Goal: Entertainment & Leisure: Consume media (video, audio)

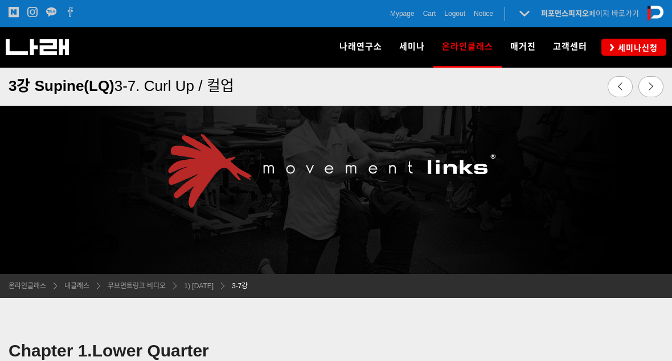
scroll to position [528, 0]
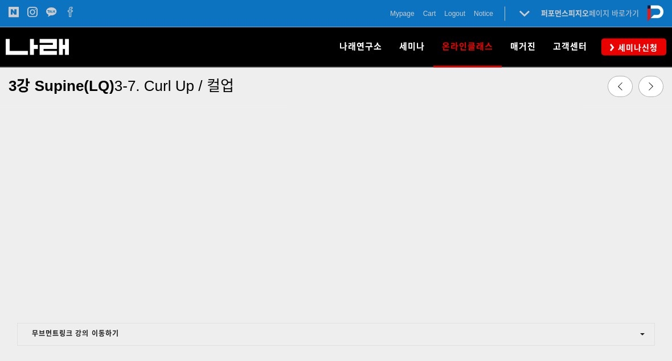
click at [35, 84] on span "3강 Supine(LQ)" at bounding box center [62, 85] width 106 height 17
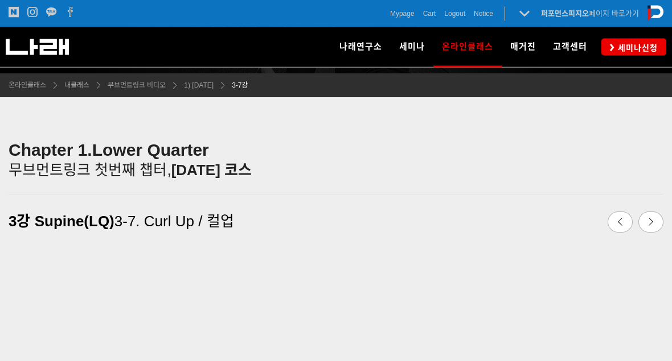
scroll to position [187, 0]
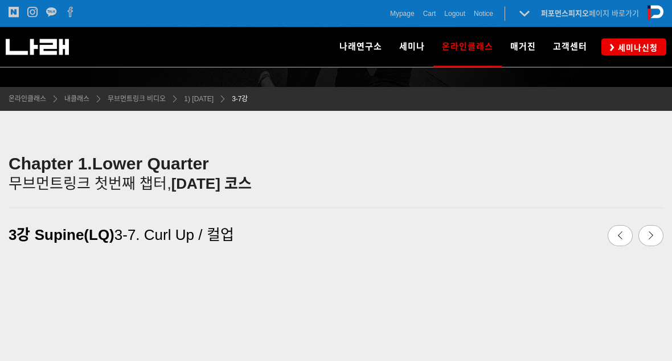
click at [101, 169] on strong "Lower Quarter" at bounding box center [150, 164] width 117 height 19
click at [37, 163] on strong "Chapter 1." at bounding box center [51, 164] width 84 height 19
click at [133, 105] on link "무브먼트링크 비디오" at bounding box center [134, 98] width 64 height 11
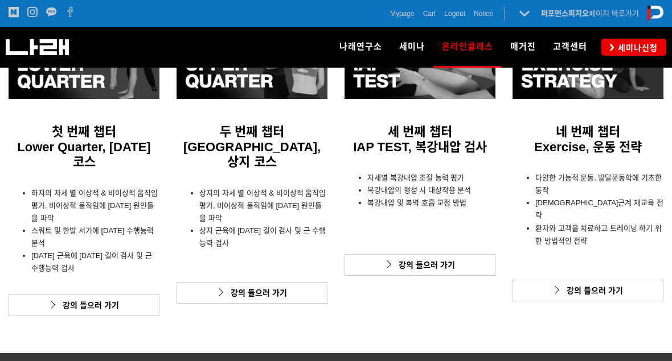
scroll to position [413, 0]
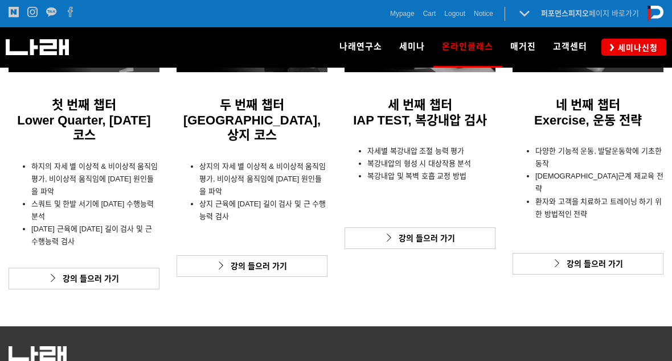
click at [46, 198] on li "스쿼트 및 한발 서기에 대한 수행능력 분석" at bounding box center [95, 210] width 128 height 25
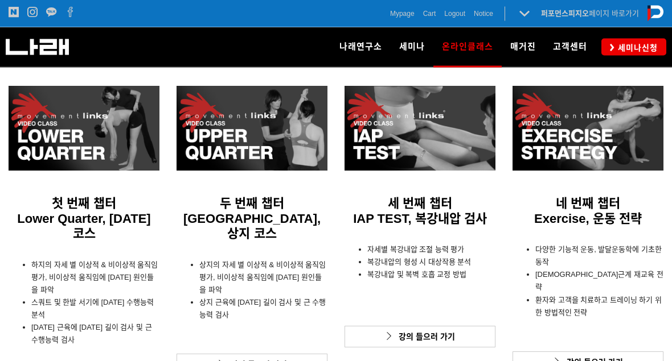
scroll to position [315, 0]
click at [49, 150] on div at bounding box center [84, 128] width 151 height 85
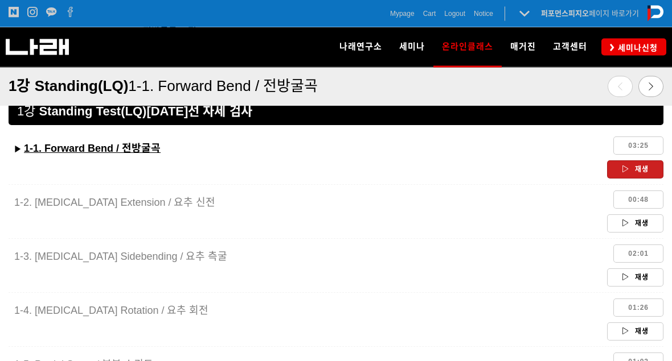
scroll to position [979, 0]
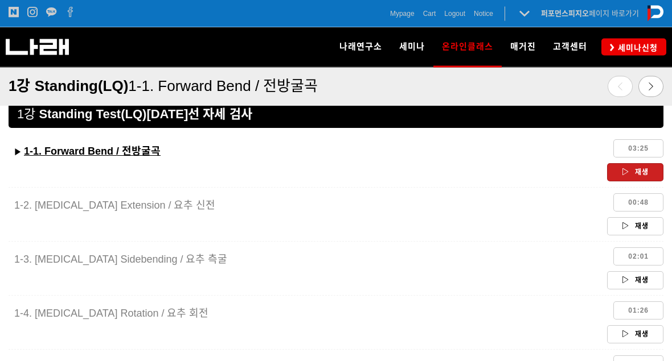
click at [625, 170] on icon at bounding box center [625, 172] width 7 height 7
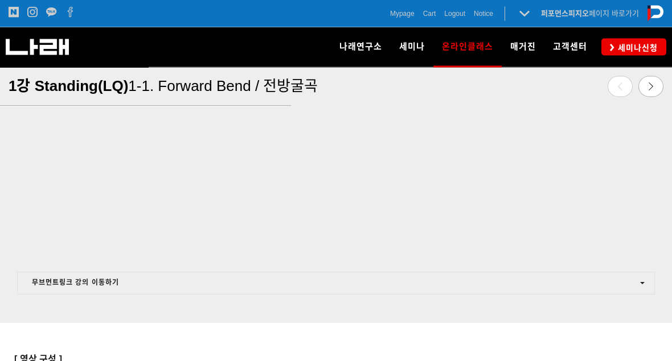
scroll to position [580, 0]
click at [76, 329] on div at bounding box center [336, 336] width 655 height 26
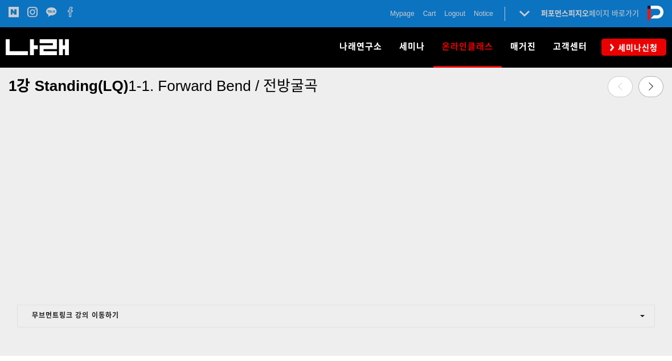
scroll to position [544, 0]
click at [89, 344] on div at bounding box center [336, 344] width 655 height 11
click at [76, 348] on div at bounding box center [336, 344] width 655 height 11
click at [44, 297] on div at bounding box center [336, 301] width 655 height 13
click at [50, 301] on div at bounding box center [336, 301] width 655 height 13
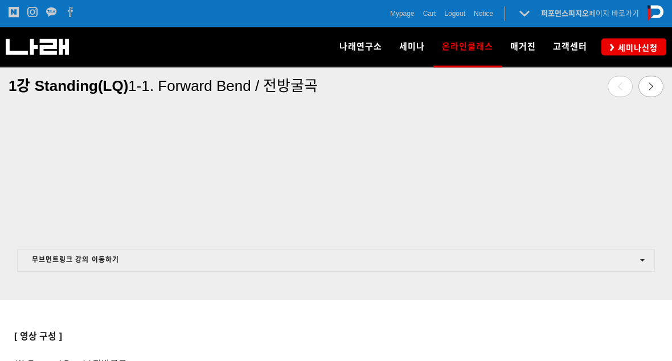
scroll to position [605, 0]
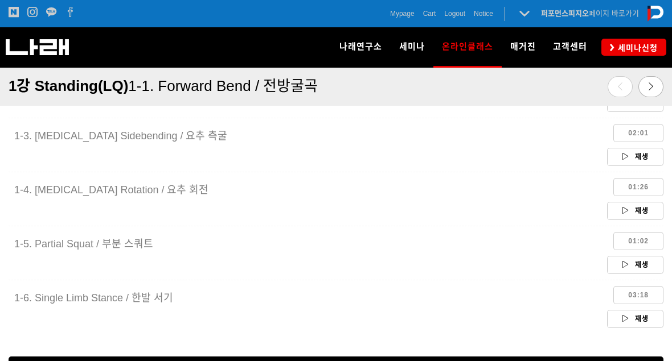
scroll to position [1108, 0]
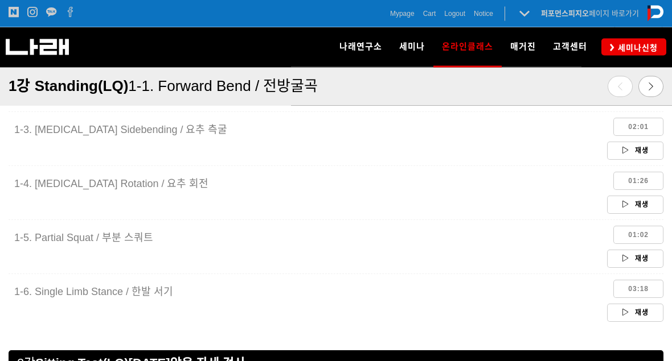
click at [619, 203] on link "재생" at bounding box center [635, 205] width 56 height 18
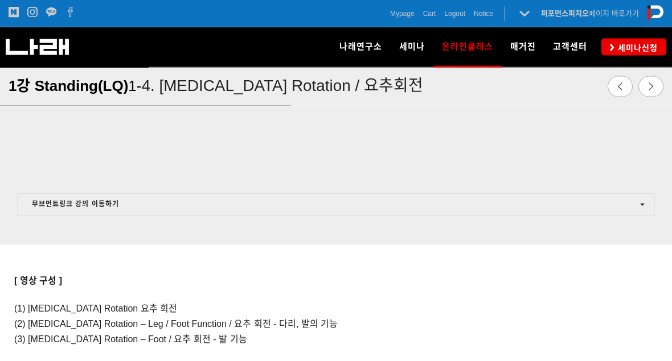
scroll to position [668, 0]
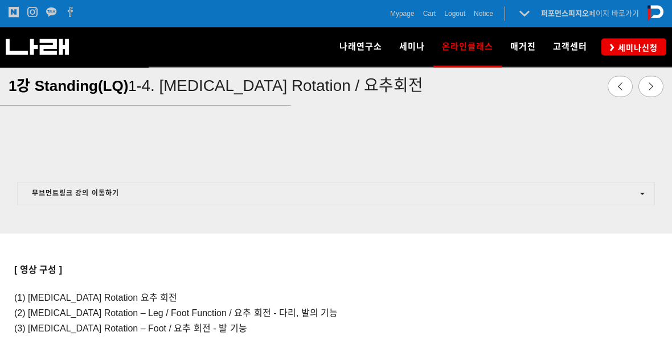
click at [85, 252] on div at bounding box center [336, 248] width 655 height 26
click at [89, 229] on div at bounding box center [336, 220] width 672 height 28
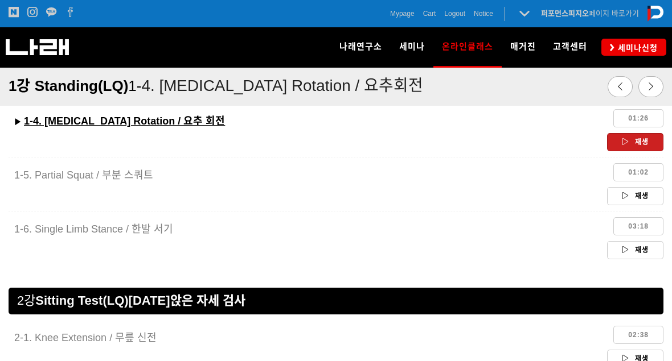
scroll to position [1125, 0]
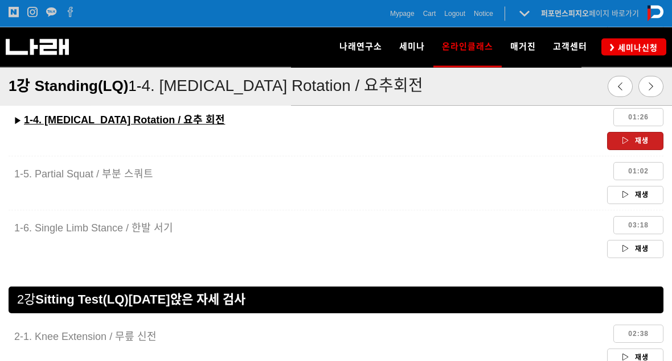
click at [619, 255] on link "재생" at bounding box center [635, 250] width 56 height 18
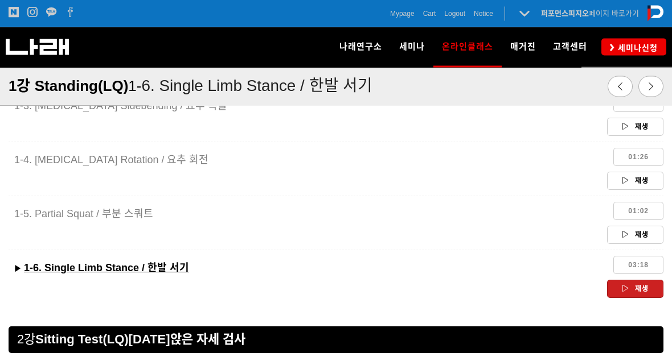
scroll to position [1103, 0]
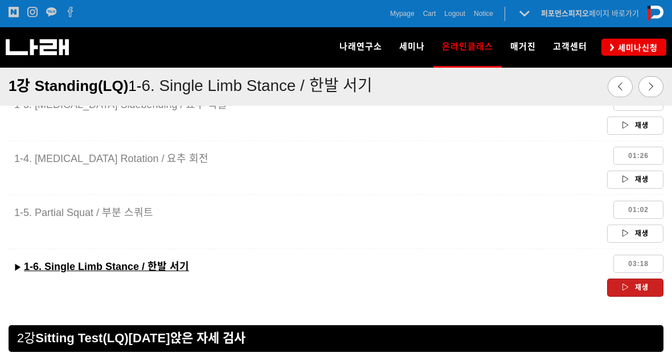
click at [621, 231] on link "재생" at bounding box center [635, 234] width 56 height 18
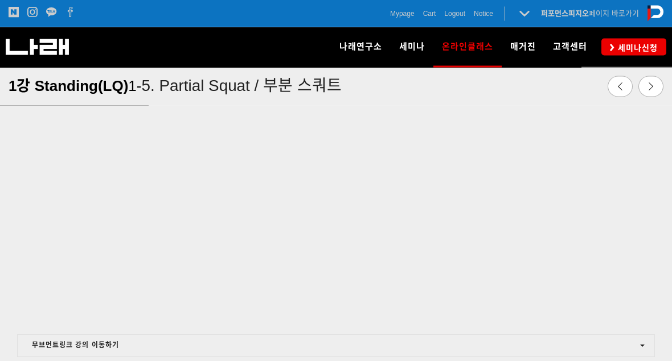
scroll to position [522, 0]
click at [6, 225] on div at bounding box center [336, 133] width 672 height 368
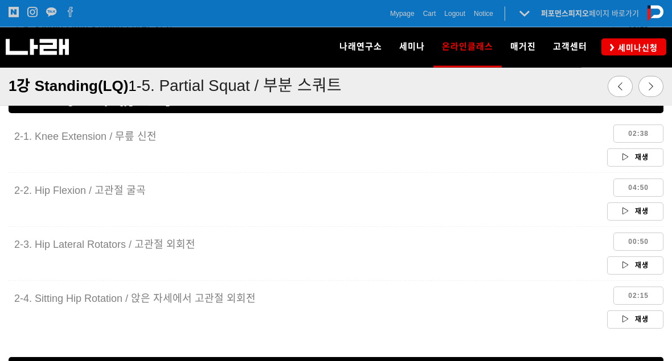
scroll to position [1311, 0]
click at [617, 266] on link "재생" at bounding box center [635, 266] width 56 height 18
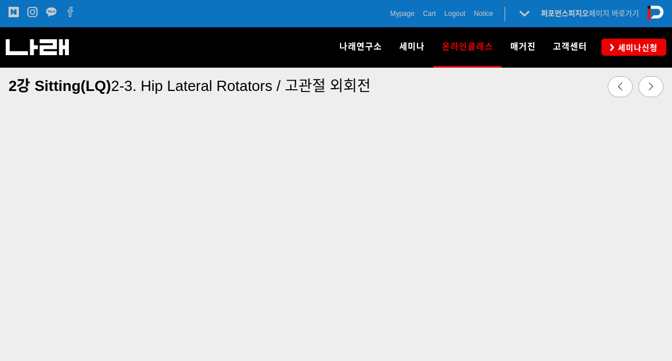
scroll to position [479, 0]
click at [6, 138] on div at bounding box center [336, 175] width 672 height 368
click at [5, 122] on div at bounding box center [336, 175] width 672 height 368
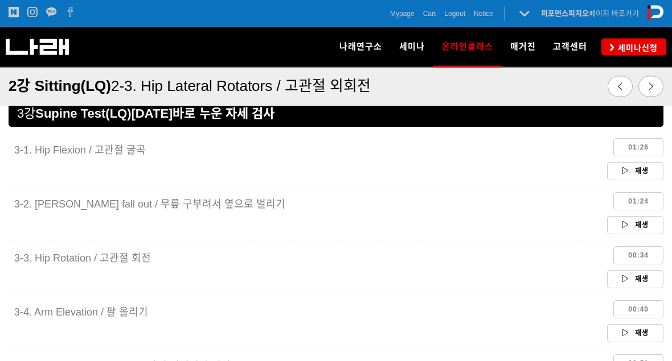
scroll to position [1571, 0]
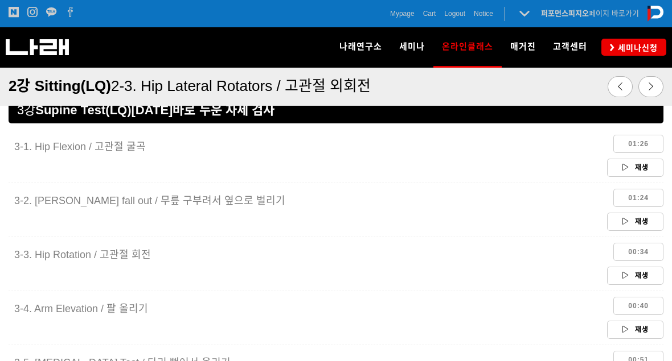
click at [634, 224] on link "재생" at bounding box center [635, 222] width 56 height 18
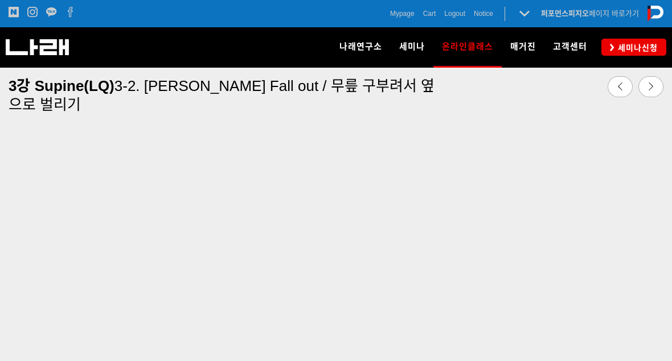
scroll to position [487, 0]
click at [3, 206] on div at bounding box center [336, 181] width 672 height 368
click at [4, 162] on div at bounding box center [336, 181] width 672 height 368
